Goal: Task Accomplishment & Management: Use online tool/utility

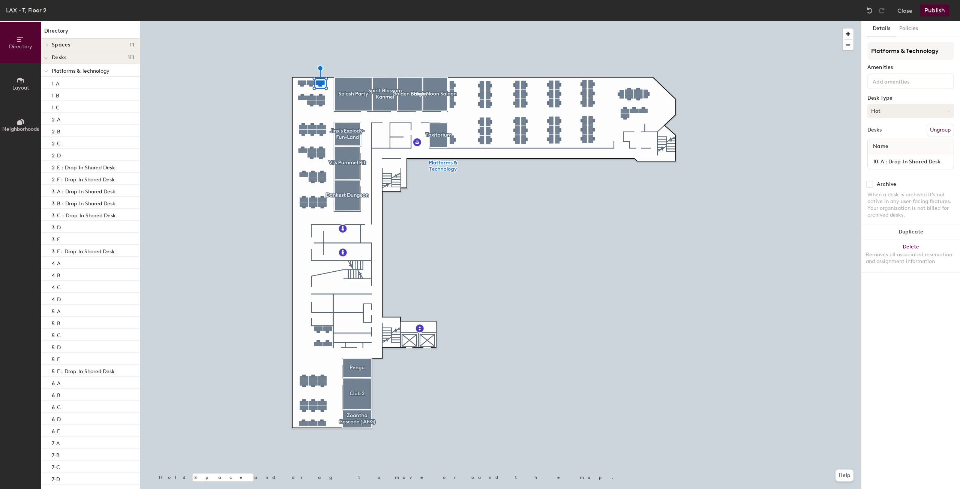
click at [911, 108] on button "Hot" at bounding box center [911, 111] width 87 height 14
click at [885, 133] on div "Assigned" at bounding box center [905, 134] width 75 height 11
click at [934, 164] on input "10-A : Drop-In Shared Desk" at bounding box center [910, 161] width 83 height 11
click at [938, 162] on input "10-A : Drop-In Shared Desk" at bounding box center [910, 161] width 83 height 11
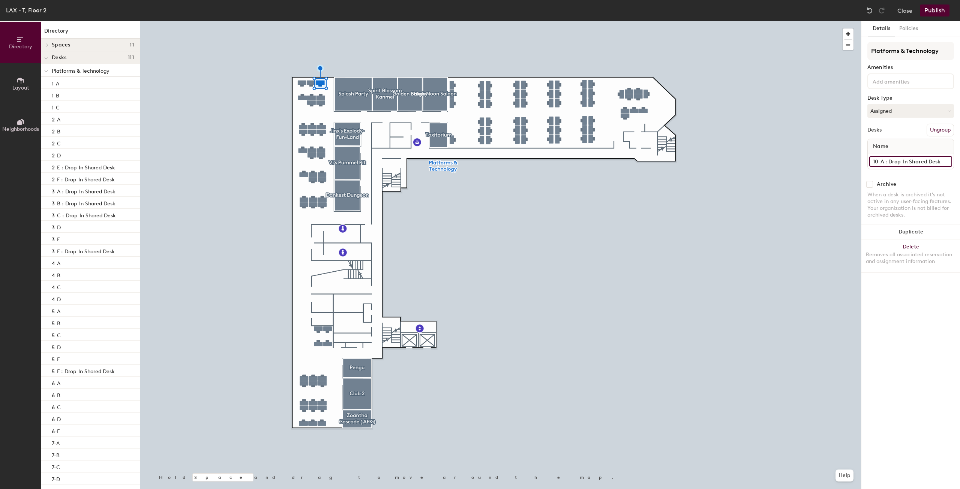
click at [939, 161] on input "10-A : Drop-In Shared Desk" at bounding box center [910, 161] width 83 height 11
type input "10-A"
click at [935, 9] on button "Publish" at bounding box center [935, 11] width 30 height 12
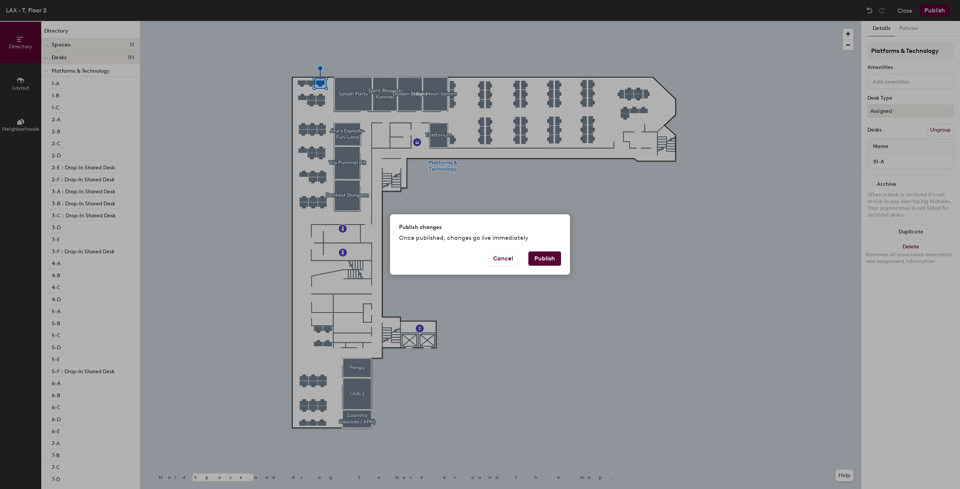
click at [539, 261] on button "Publish" at bounding box center [544, 259] width 33 height 14
